Goal: Check status: Verify the current state of an ongoing process or item

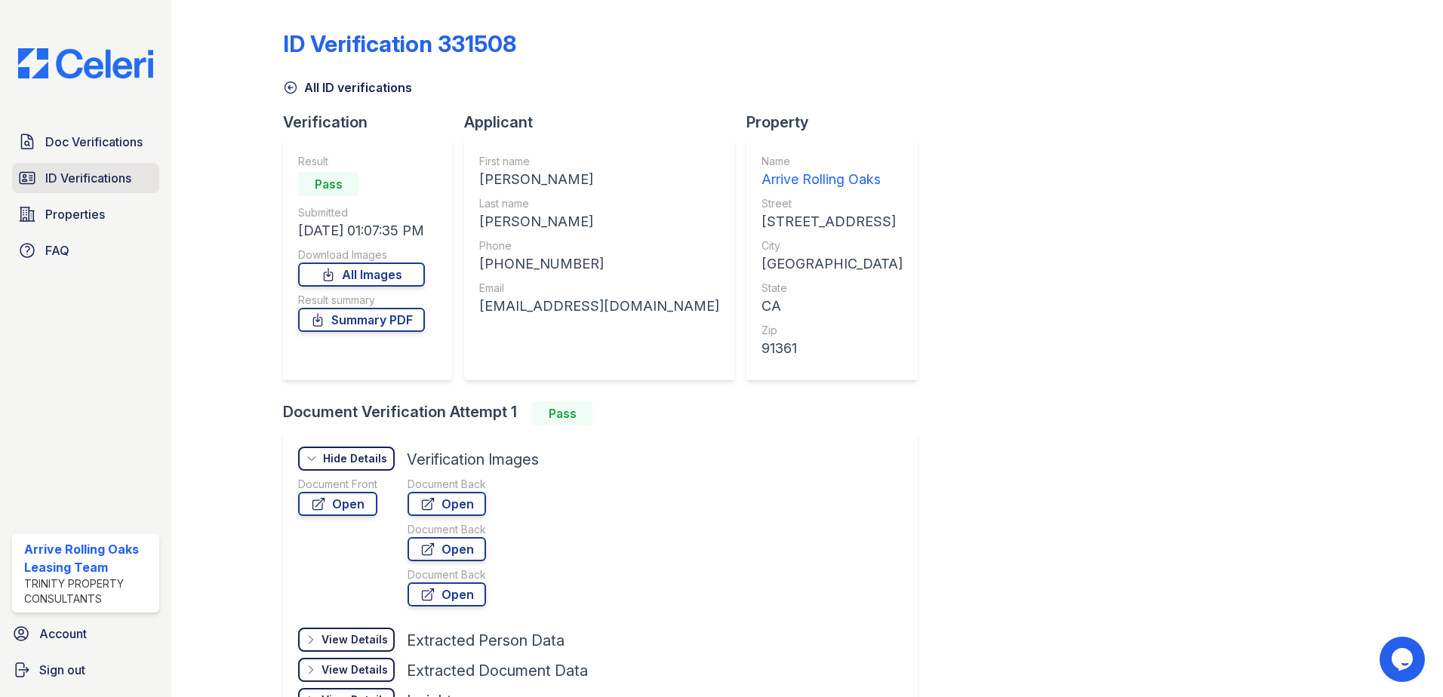
click at [122, 189] on link "ID Verifications" at bounding box center [85, 178] width 147 height 30
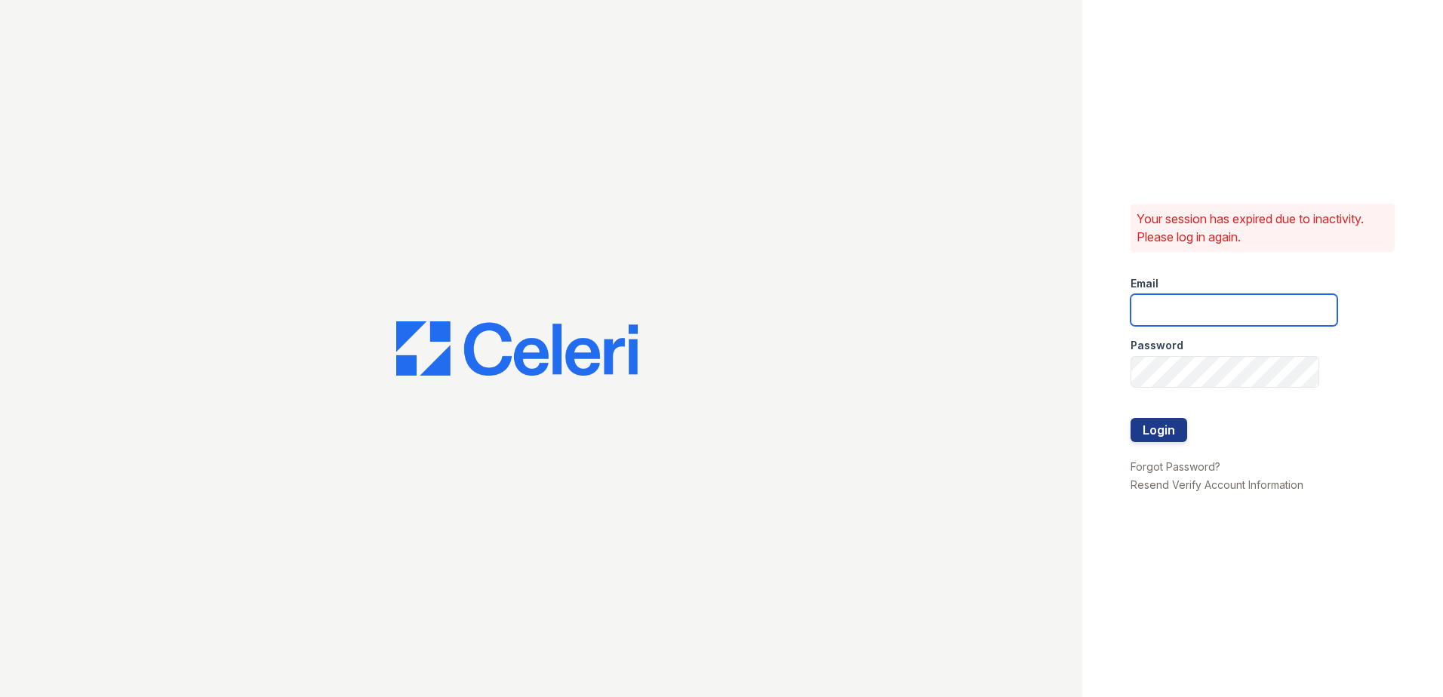
type input "[EMAIL_ADDRESS][DOMAIN_NAME]"
click at [1153, 453] on div at bounding box center [1233, 449] width 207 height 15
click at [1152, 439] on button "Login" at bounding box center [1158, 430] width 57 height 24
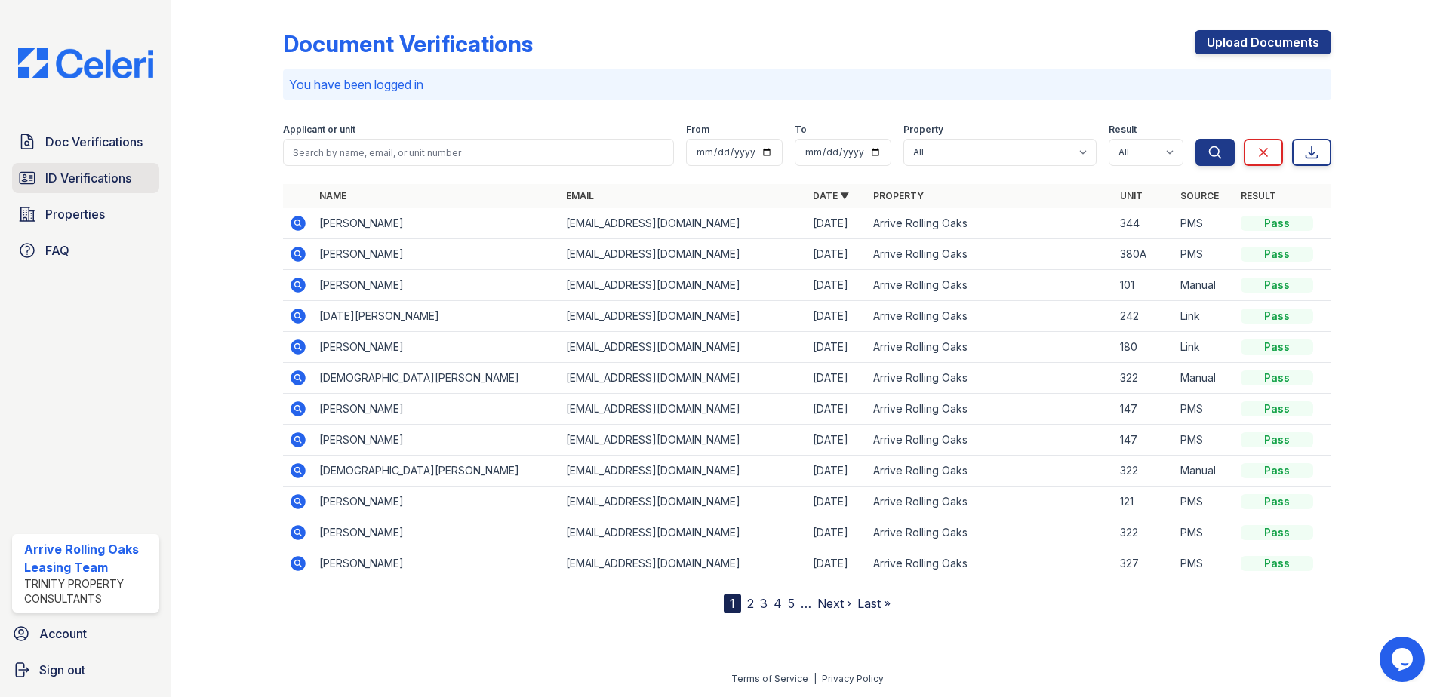
click at [103, 177] on span "ID Verifications" at bounding box center [88, 178] width 86 height 18
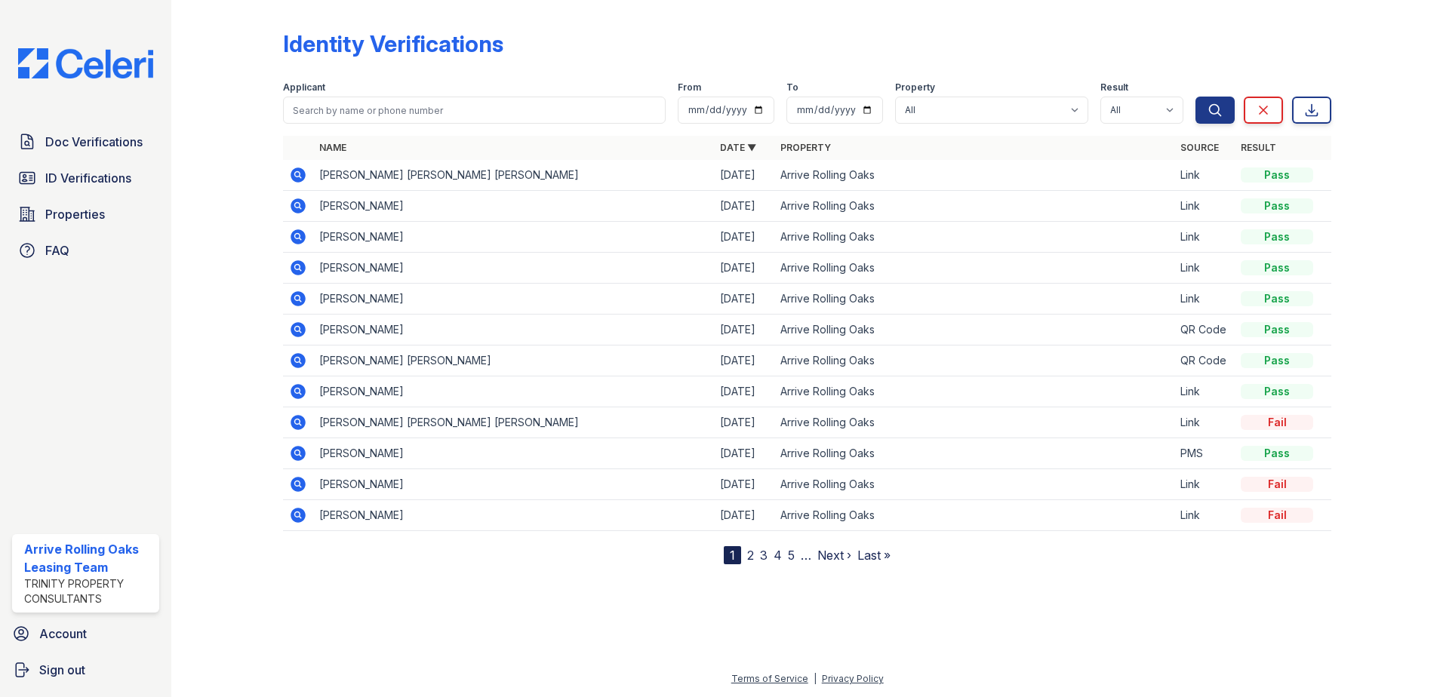
click at [828, 558] on link "Next ›" at bounding box center [834, 555] width 34 height 15
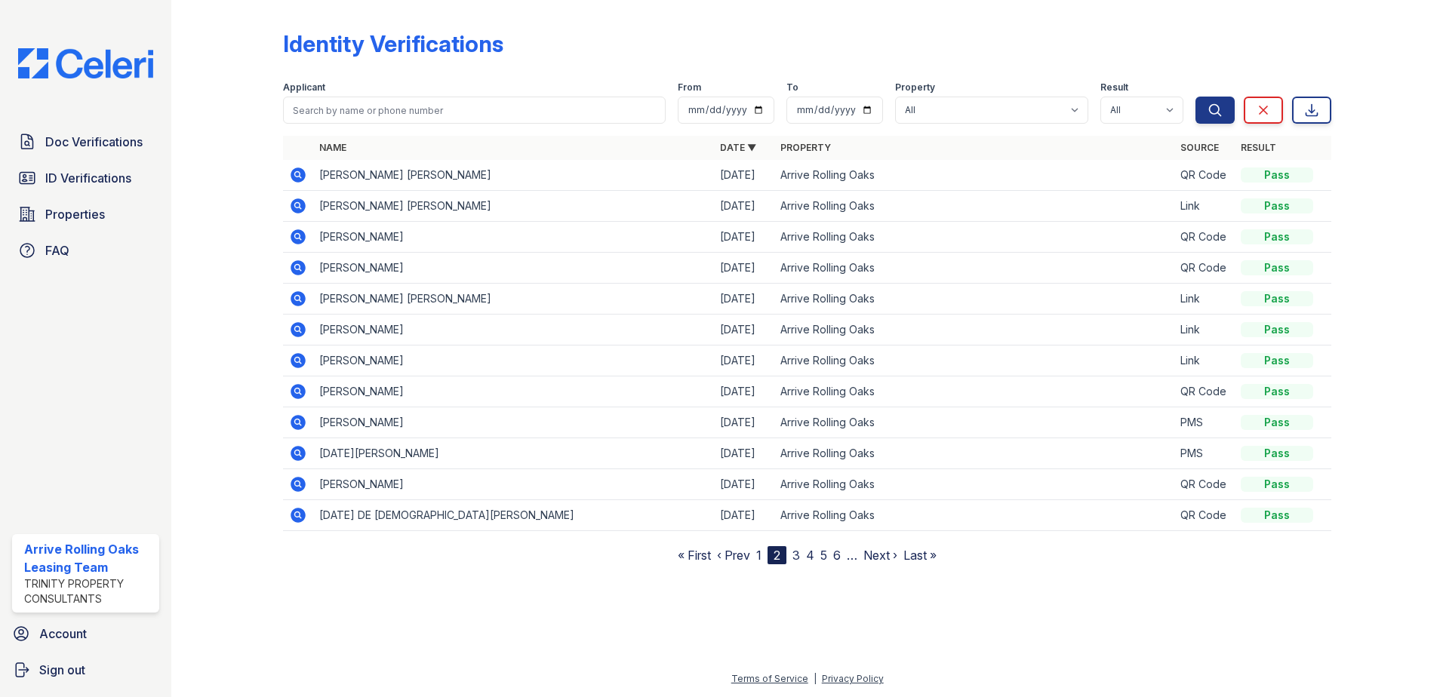
click at [297, 183] on icon at bounding box center [298, 175] width 18 height 18
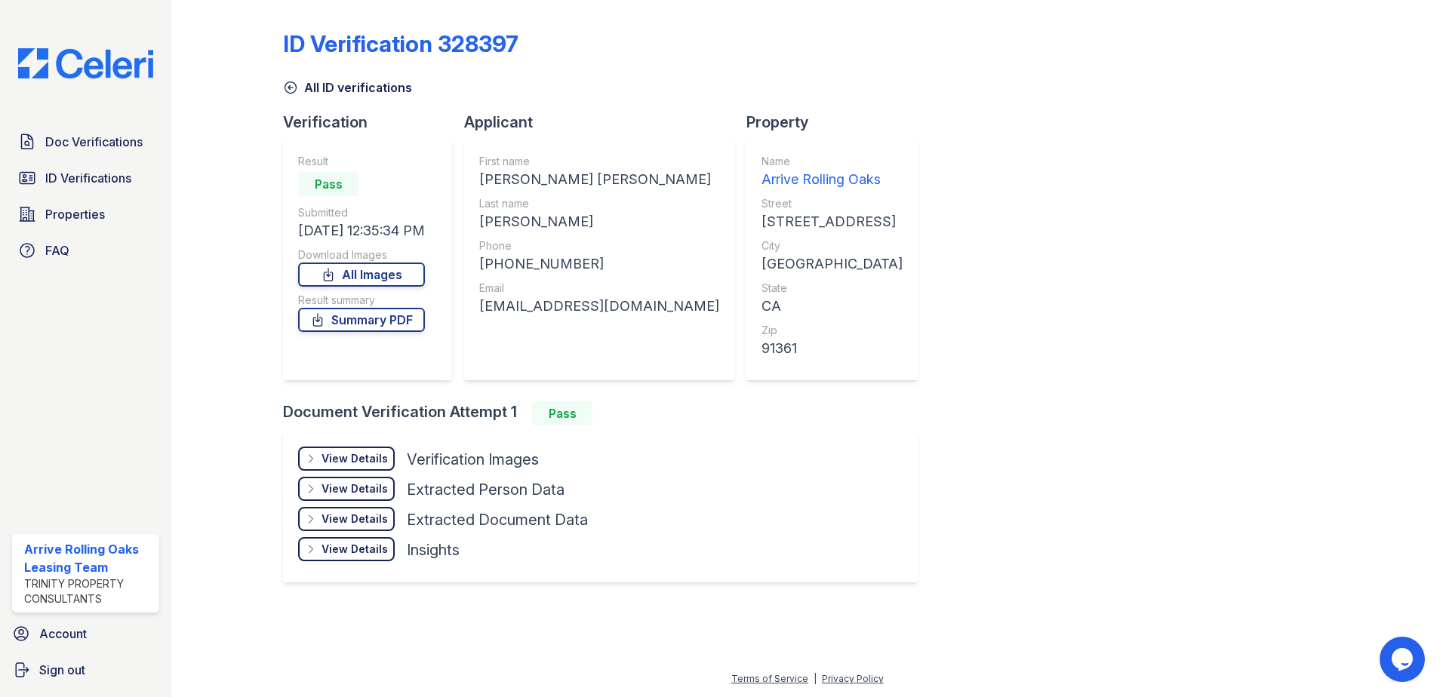
click at [343, 466] on div "View Details Details" at bounding box center [346, 459] width 97 height 24
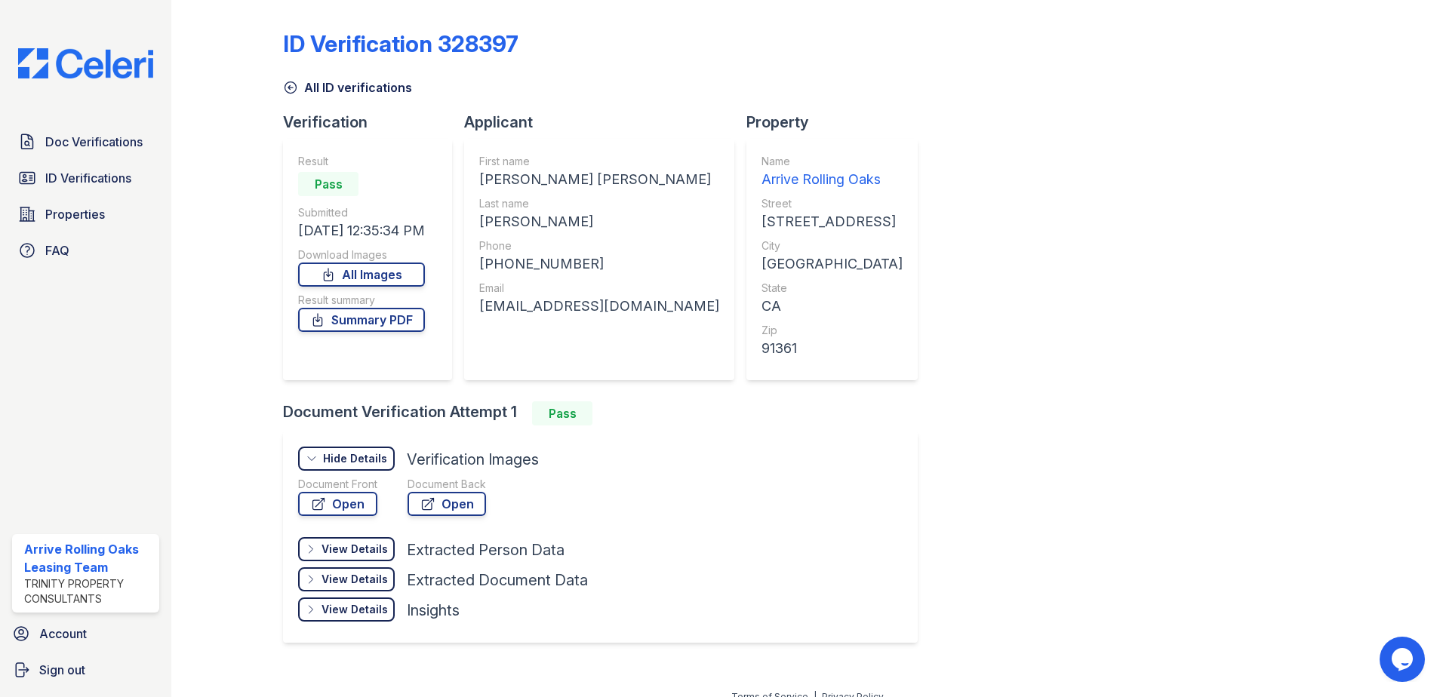
click at [365, 520] on div "Document Front Open" at bounding box center [337, 499] width 79 height 45
click at [367, 512] on link "Open" at bounding box center [337, 504] width 79 height 24
